Goal: Task Accomplishment & Management: Manage account settings

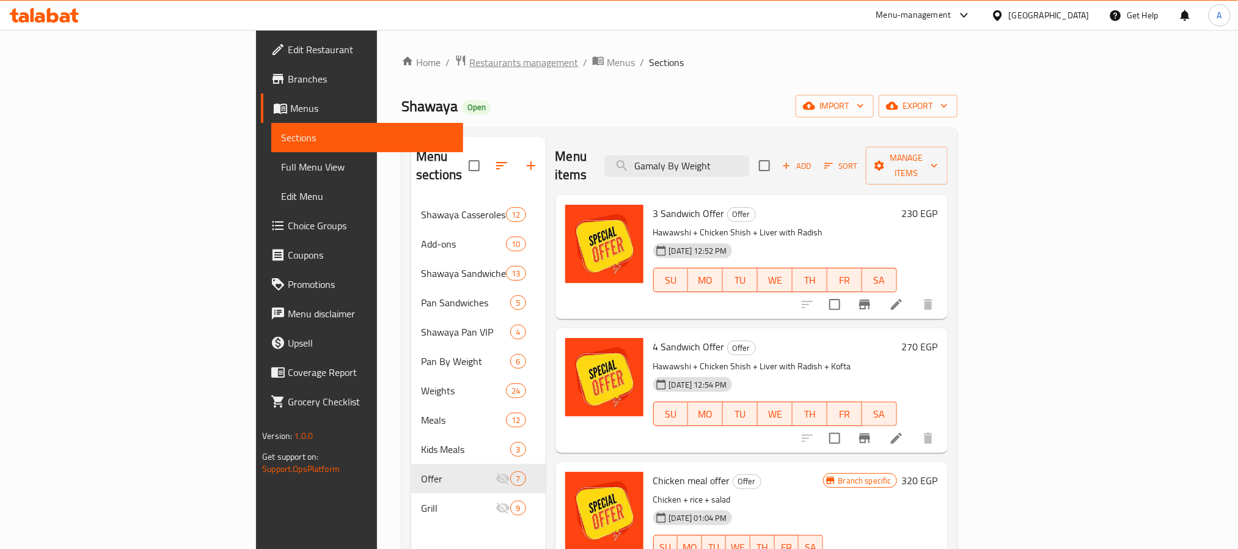
click at [469, 70] on span "Restaurants management" at bounding box center [523, 62] width 109 height 15
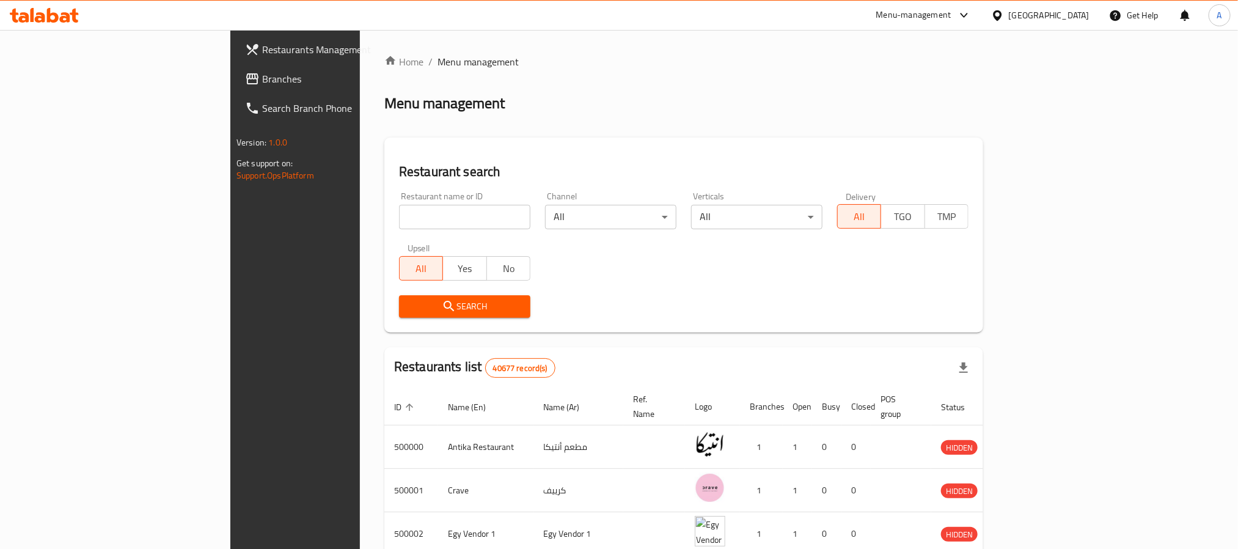
click at [262, 75] on span "Branches" at bounding box center [344, 78] width 165 height 15
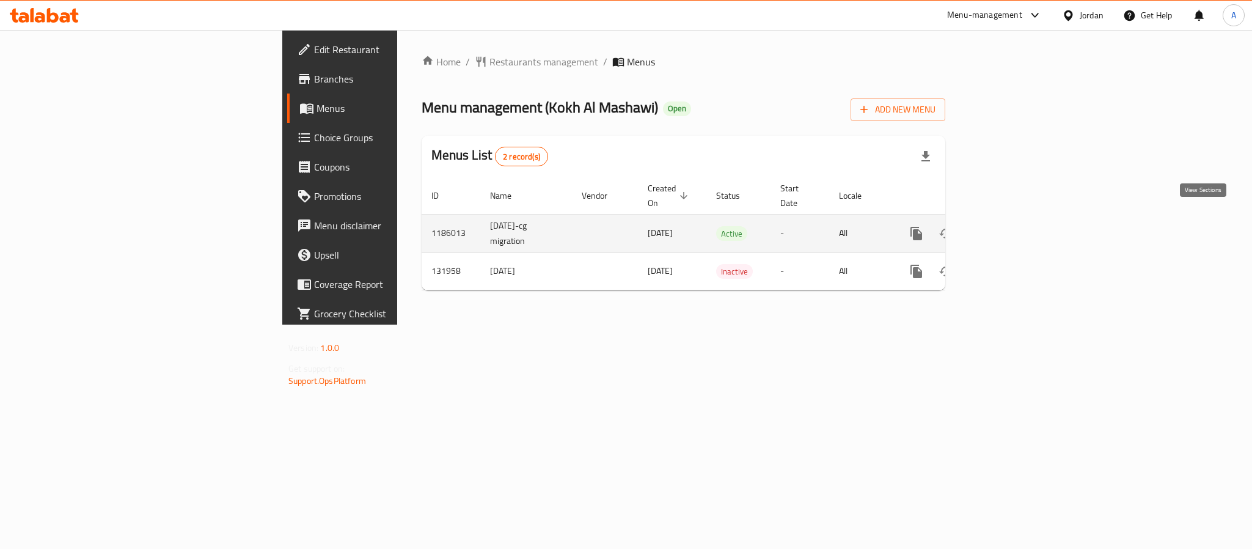
click at [1012, 226] on icon "enhanced table" at bounding box center [1004, 233] width 15 height 15
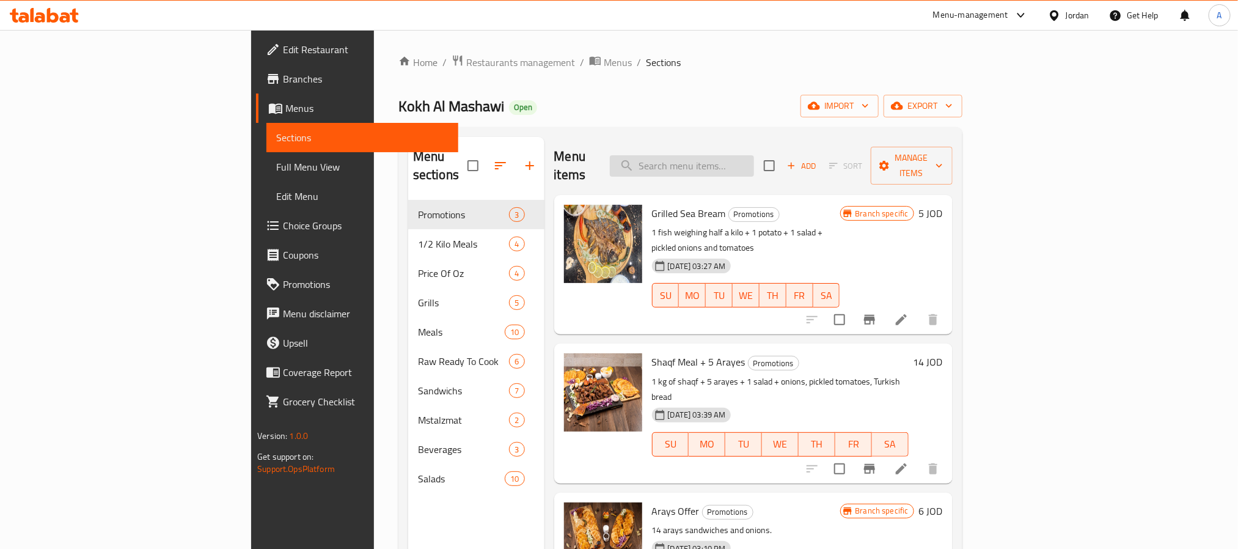
click at [754, 155] on input "search" at bounding box center [682, 165] width 144 height 21
type input "s"
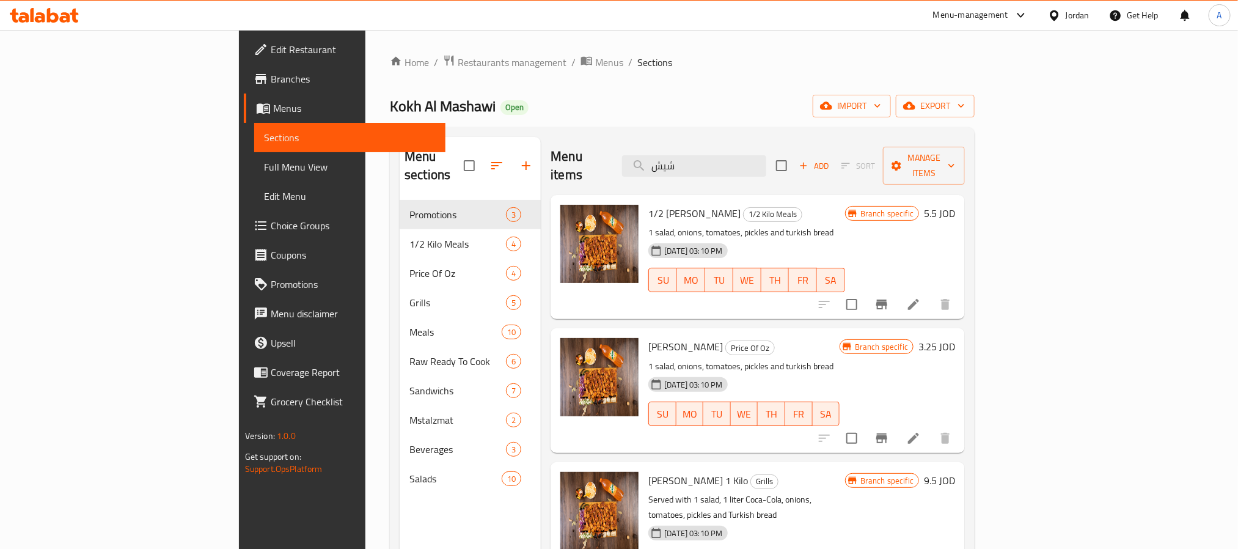
type input "شيش"
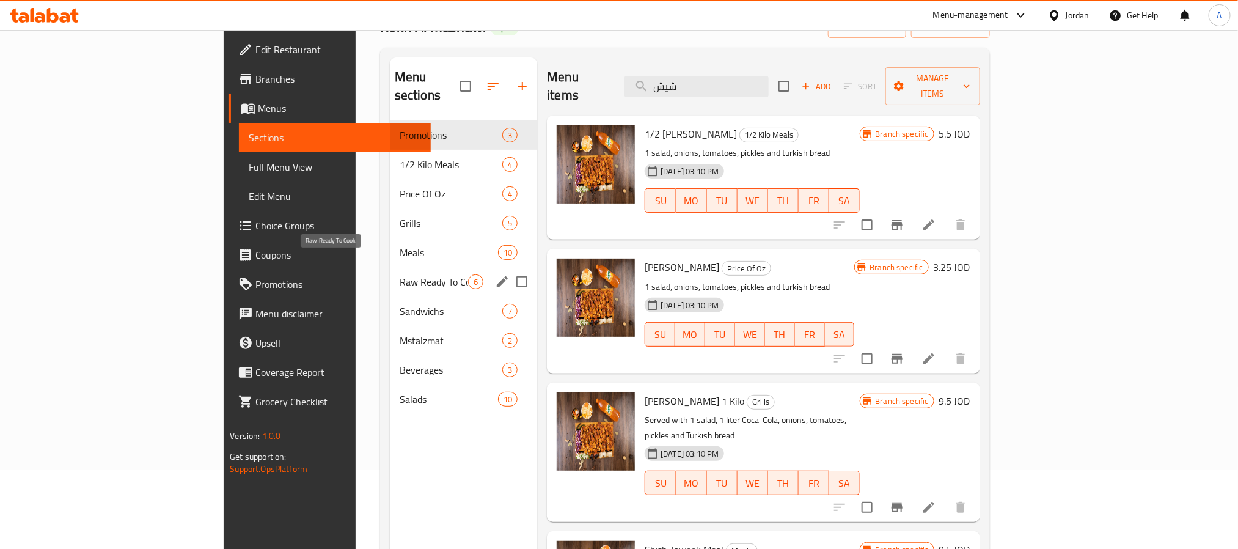
click at [400, 274] on span "Raw Ready To Cook" at bounding box center [434, 281] width 68 height 15
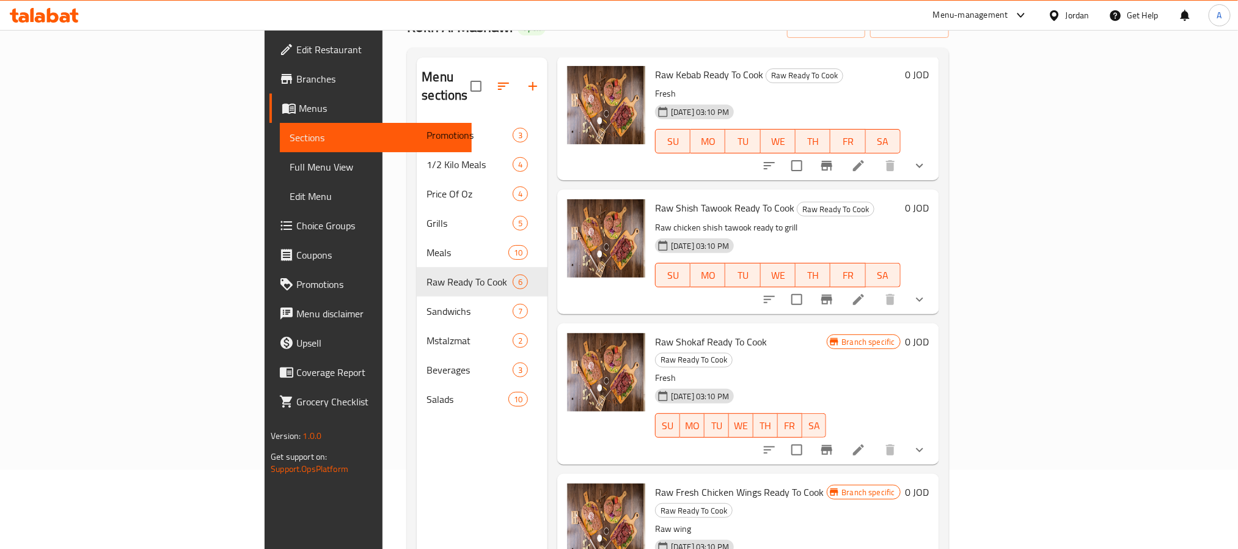
scroll to position [92, 0]
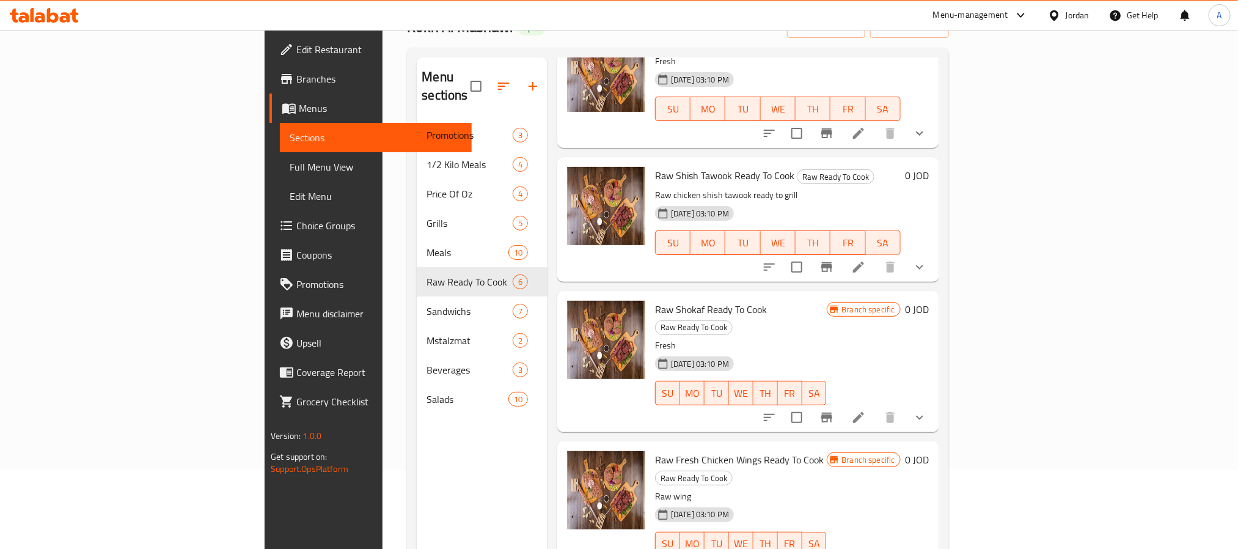
click at [927, 260] on icon "show more" at bounding box center [919, 267] width 15 height 15
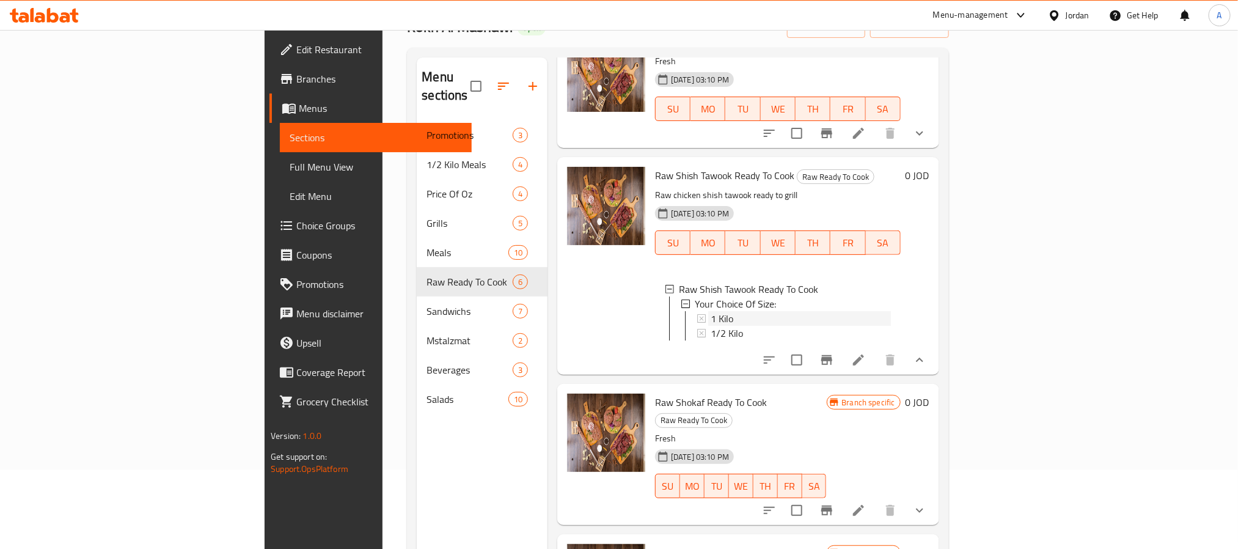
click at [742, 311] on div "1 Kilo" at bounding box center [800, 318] width 180 height 15
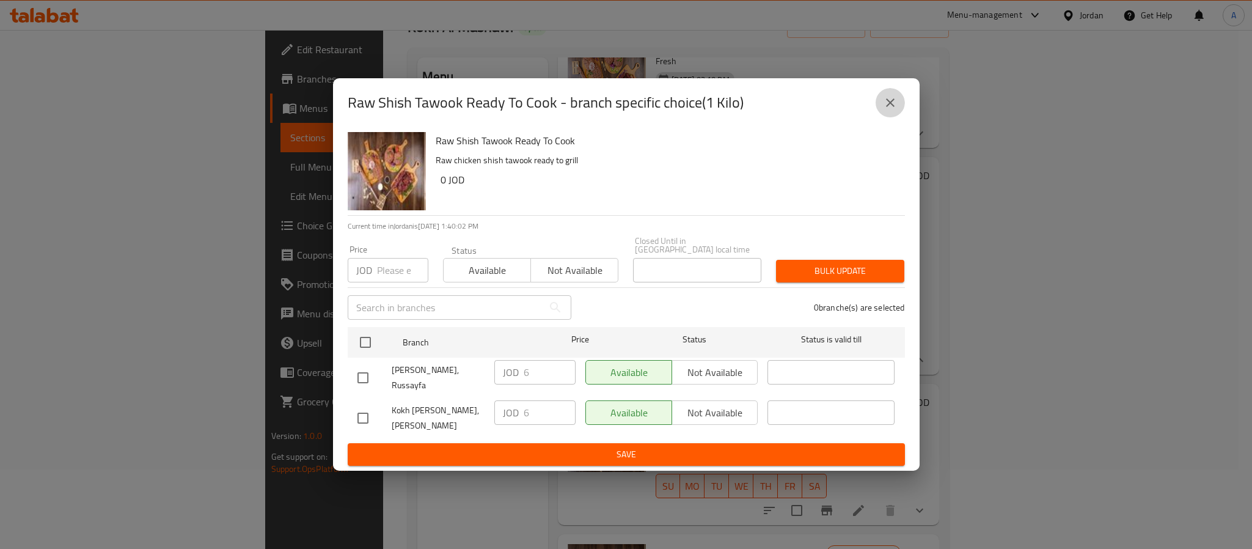
click at [894, 97] on button "close" at bounding box center [889, 102] width 29 height 29
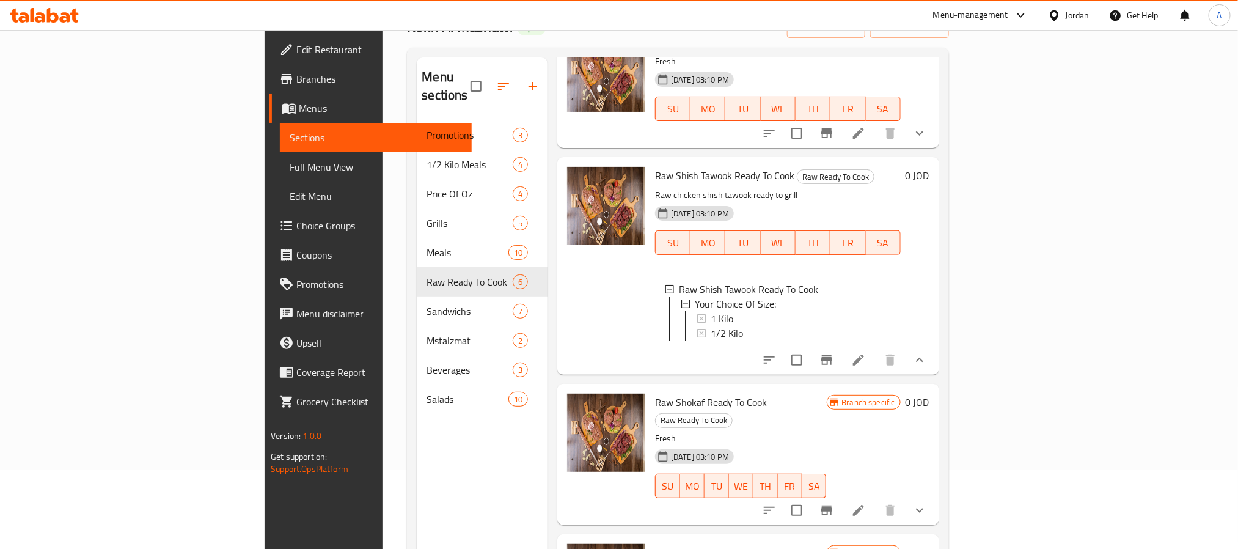
click at [781, 311] on div "1 Kilo" at bounding box center [800, 318] width 180 height 15
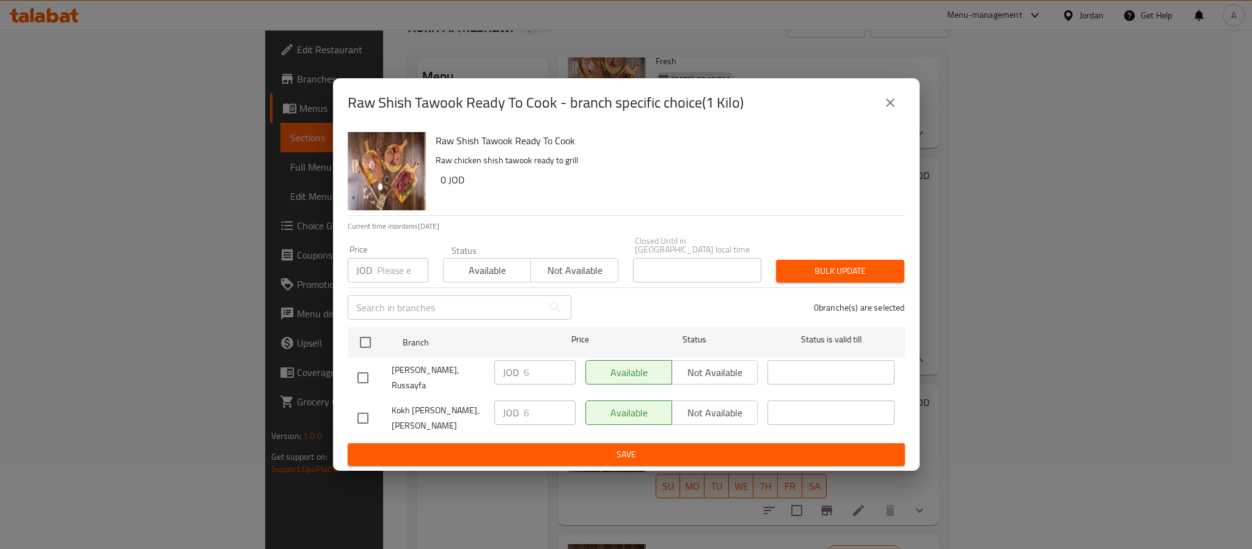
click at [895, 103] on icon "close" at bounding box center [890, 102] width 15 height 15
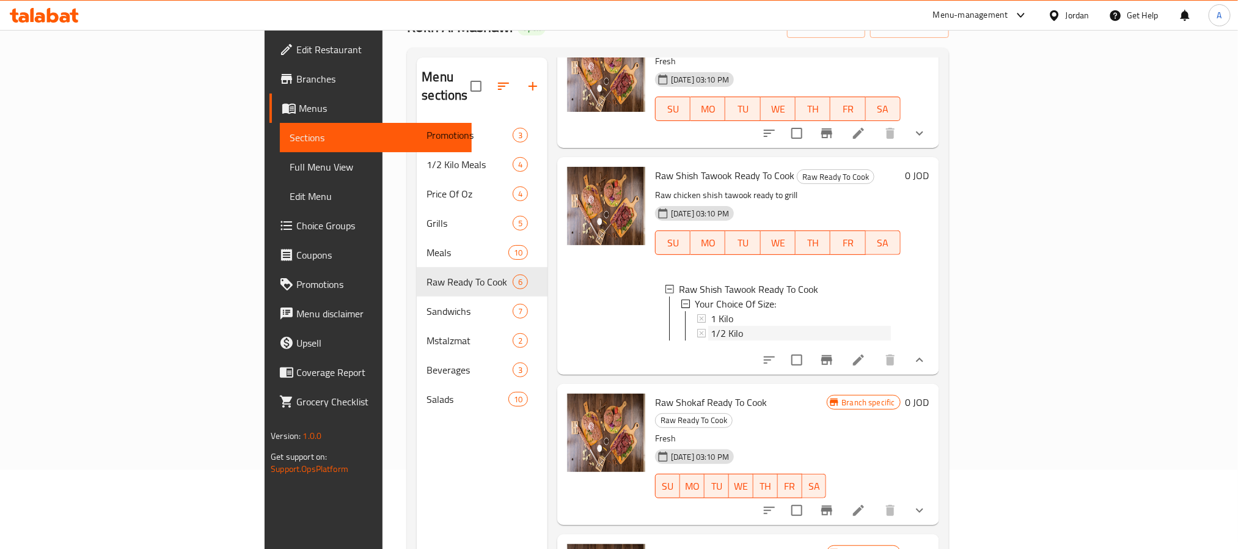
click at [814, 326] on div "1/2 Kilo" at bounding box center [800, 333] width 180 height 15
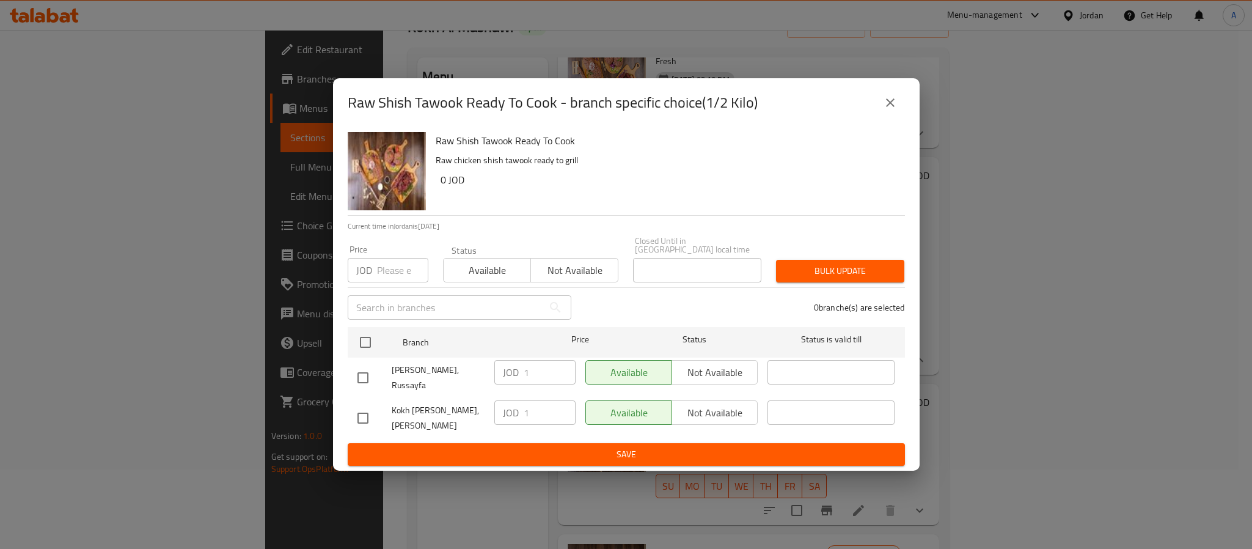
click at [894, 106] on icon "close" at bounding box center [890, 102] width 15 height 15
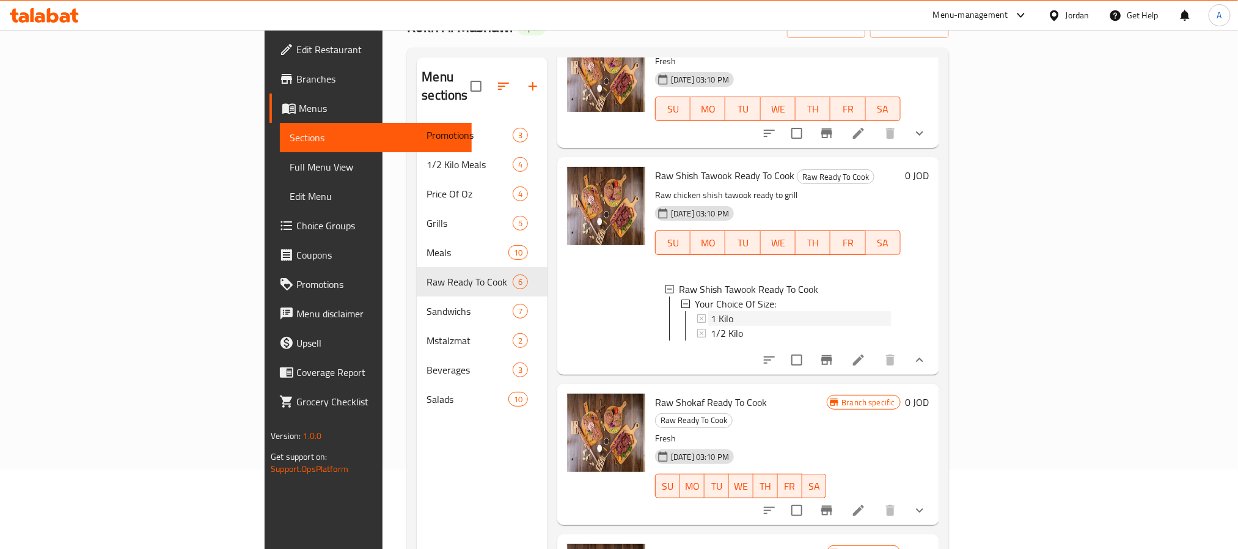
click at [710, 311] on div "1 Kilo" at bounding box center [800, 318] width 180 height 15
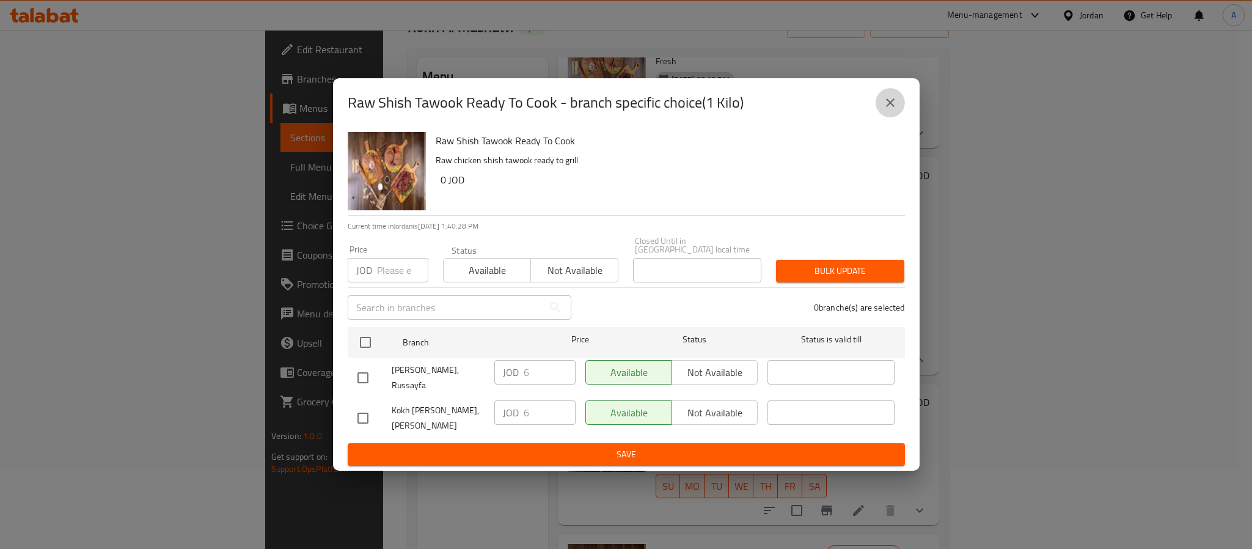
click at [892, 98] on button "close" at bounding box center [889, 102] width 29 height 29
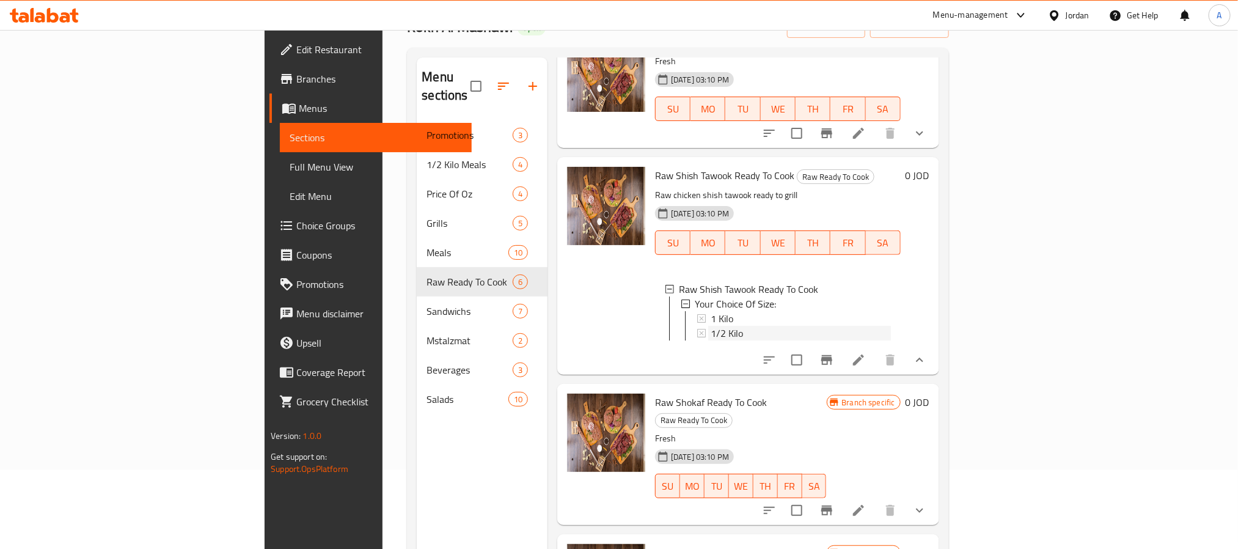
click at [710, 326] on span "1/2 Kilo" at bounding box center [726, 333] width 32 height 15
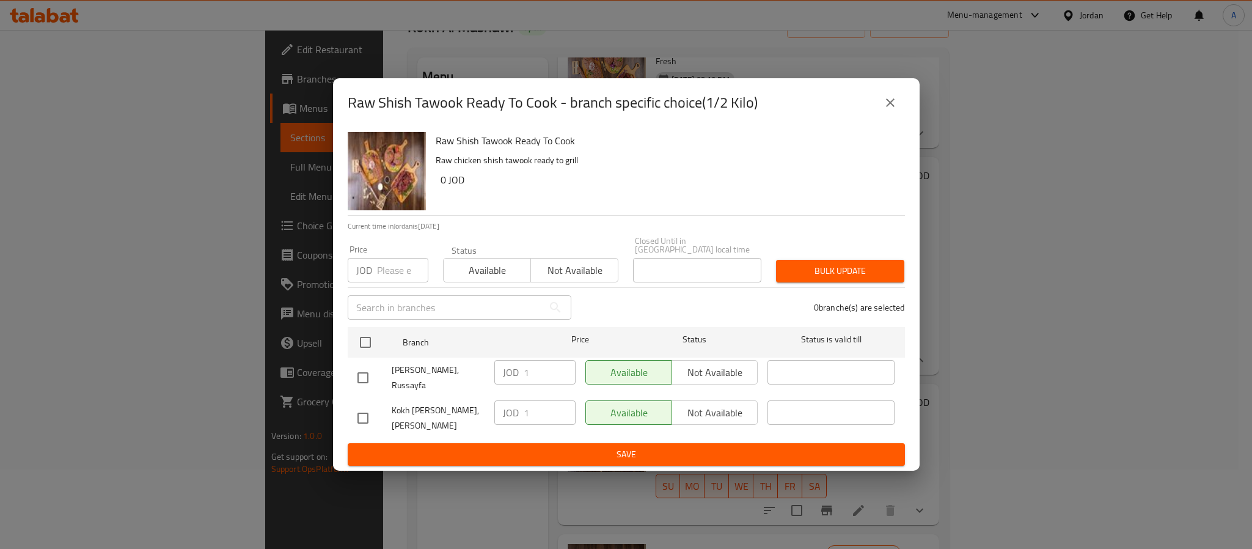
click at [898, 110] on button "close" at bounding box center [889, 102] width 29 height 29
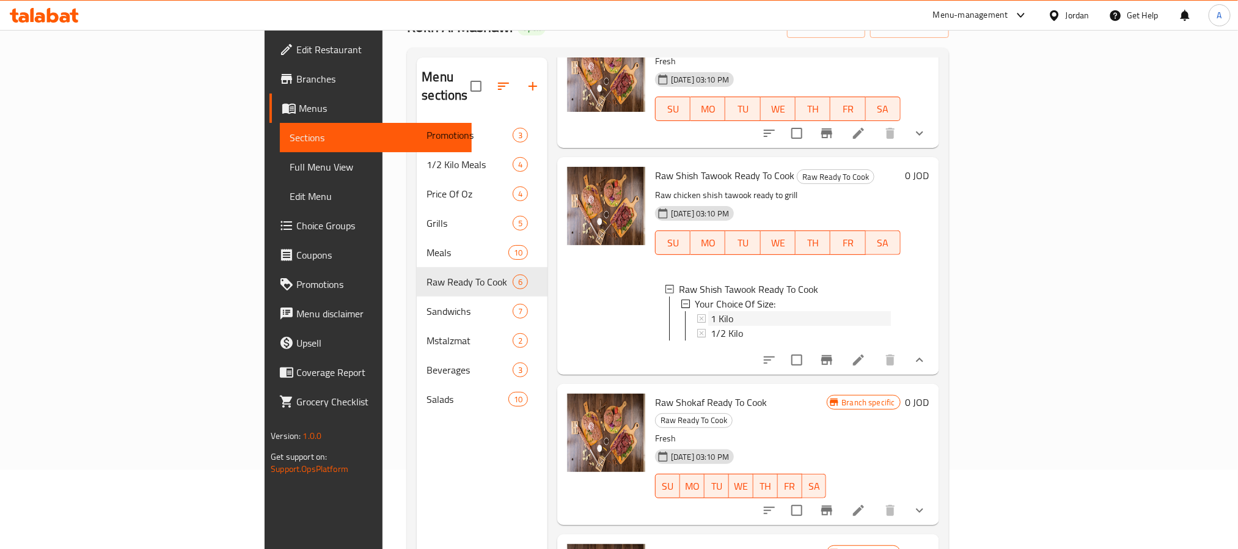
click at [710, 311] on div "1 Kilo" at bounding box center [800, 318] width 180 height 15
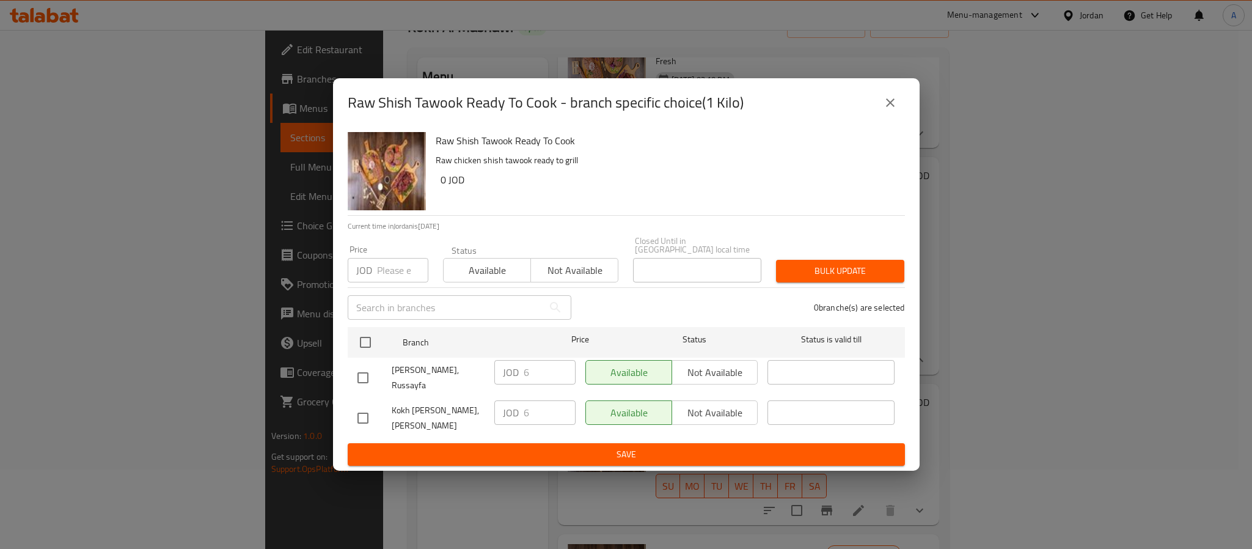
click at [896, 104] on icon "close" at bounding box center [890, 102] width 15 height 15
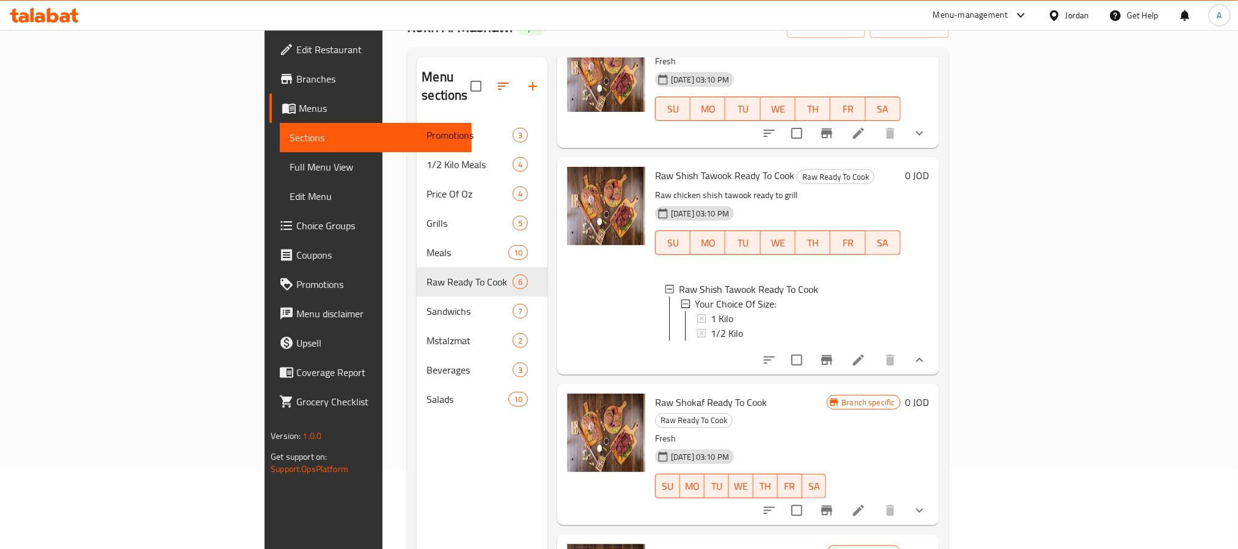
click at [710, 311] on div "1 Kilo" at bounding box center [800, 318] width 180 height 15
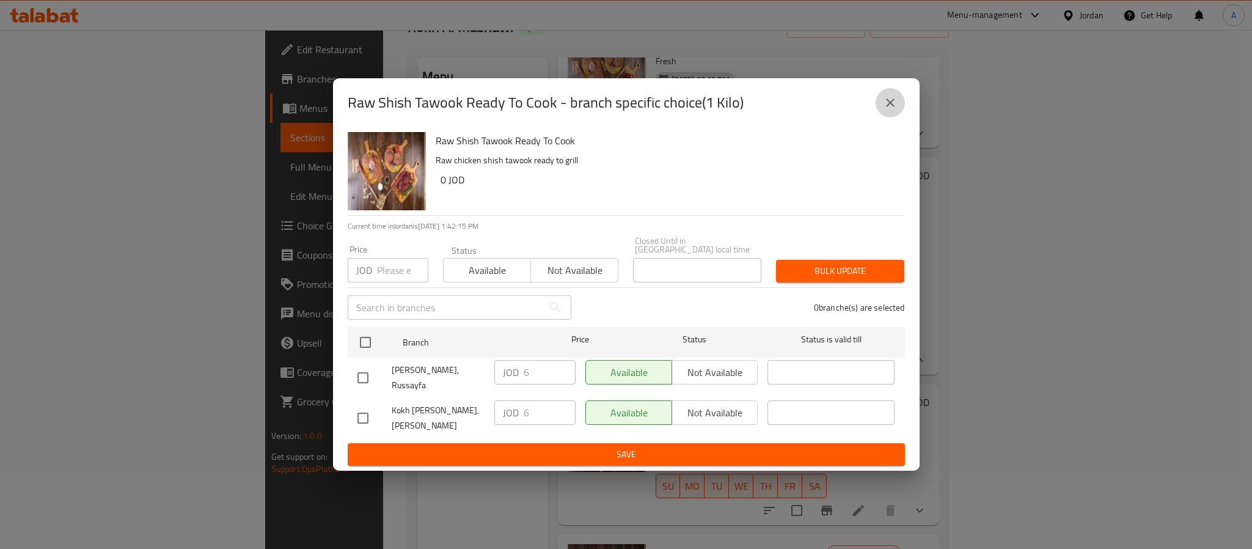
click at [898, 108] on button "close" at bounding box center [889, 102] width 29 height 29
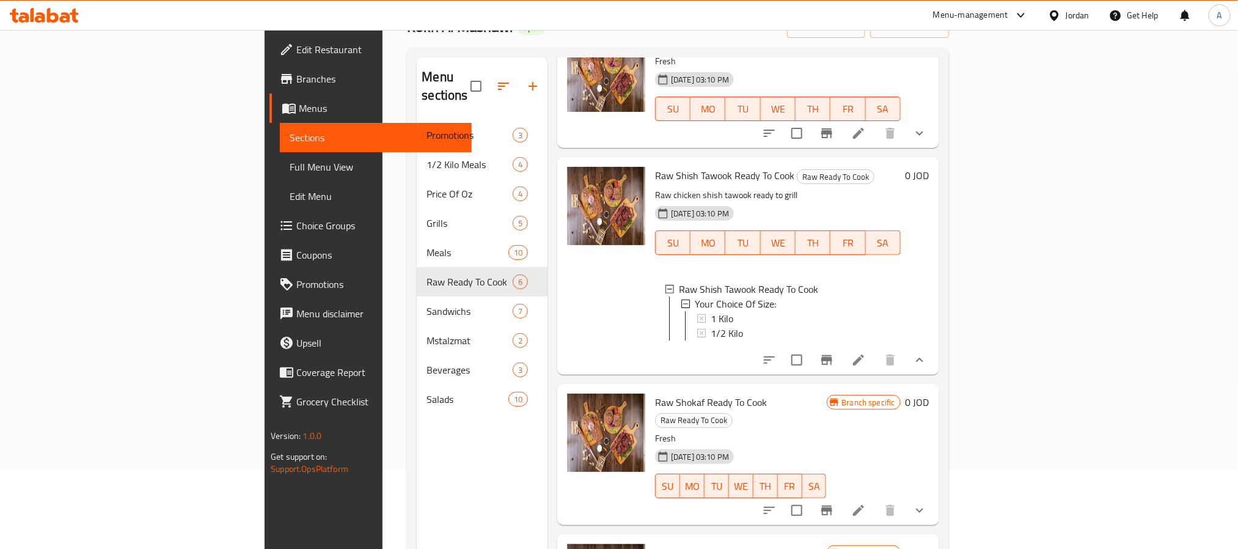
click at [710, 311] on div "1 Kilo" at bounding box center [800, 318] width 180 height 15
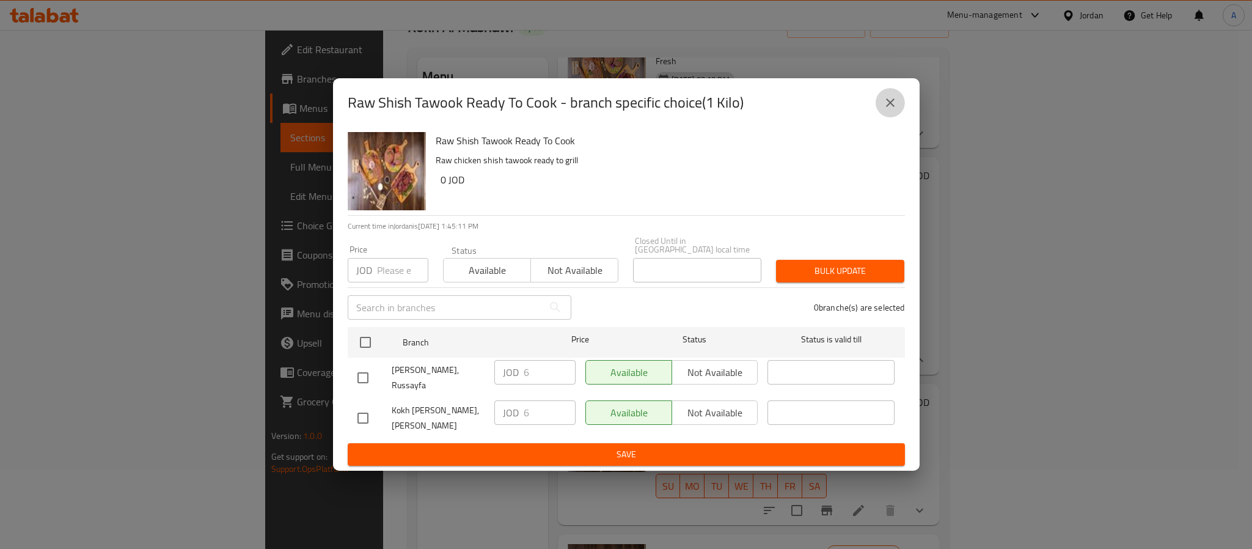
click at [900, 114] on button "close" at bounding box center [889, 102] width 29 height 29
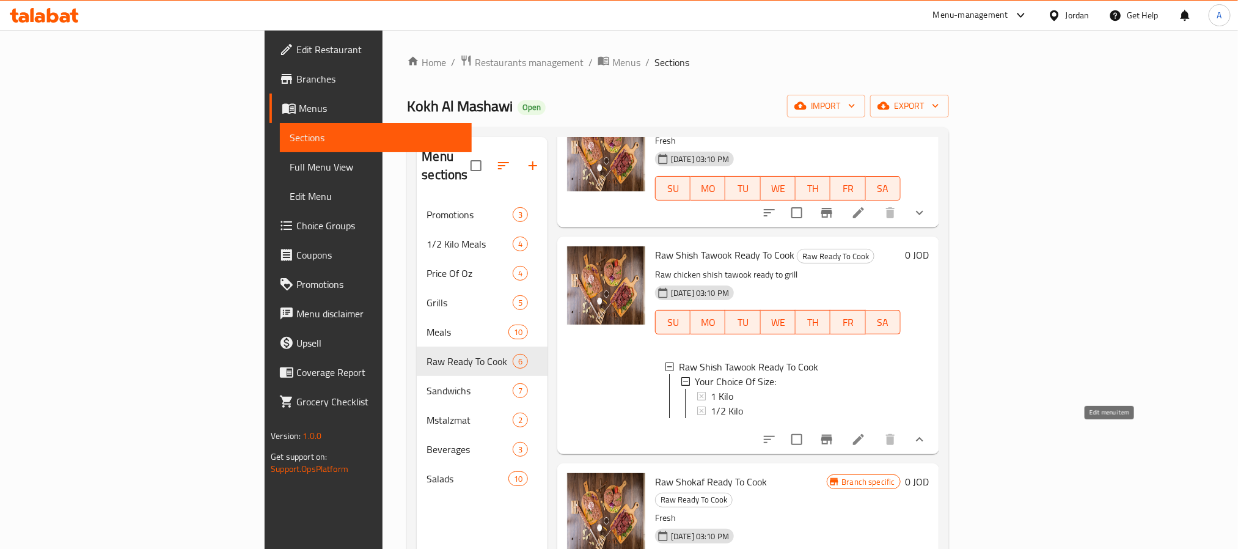
click at [866, 438] on icon at bounding box center [858, 439] width 15 height 15
